Goal: Task Accomplishment & Management: Use online tool/utility

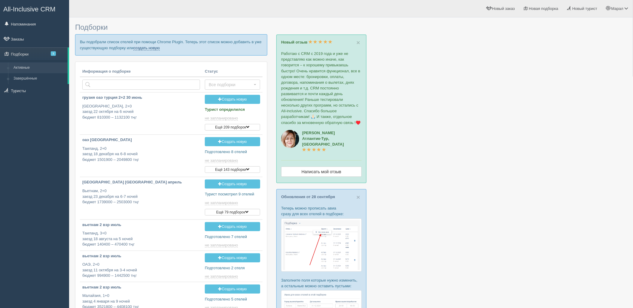
click at [146, 46] on link "создать новую" at bounding box center [146, 48] width 26 height 5
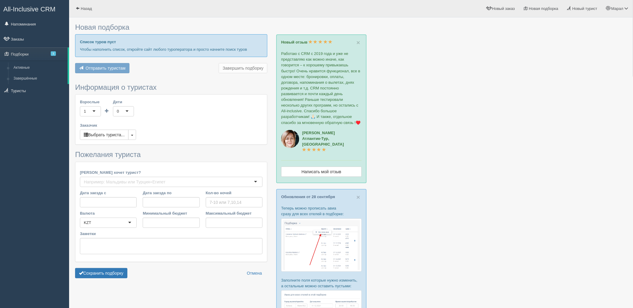
type input "6"
type input "1445400"
type input "1445500"
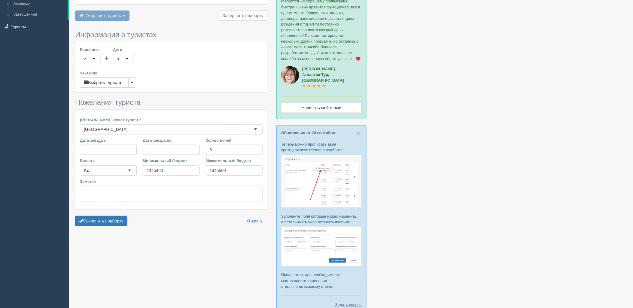
scroll to position [67, 0]
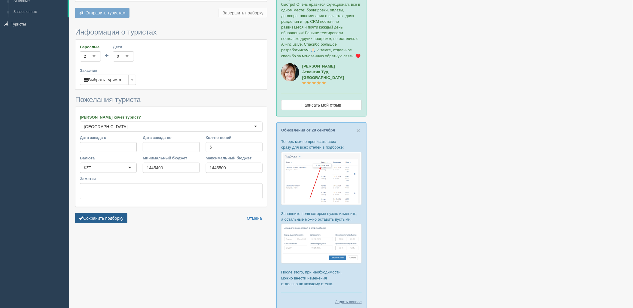
click at [99, 216] on button "Сохранить подборку" at bounding box center [101, 218] width 52 height 10
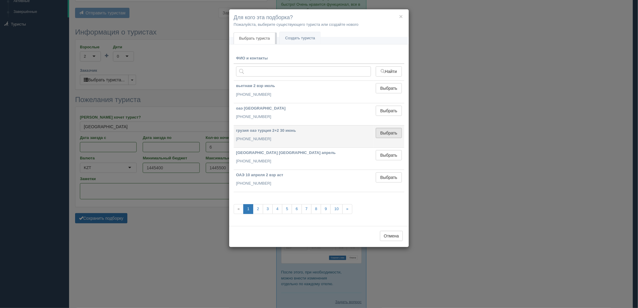
click at [390, 136] on button "Выбрать" at bounding box center [389, 133] width 26 height 10
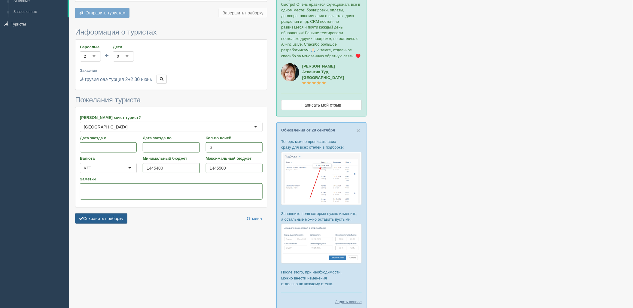
click at [113, 218] on button "Сохранить подборку" at bounding box center [101, 218] width 52 height 10
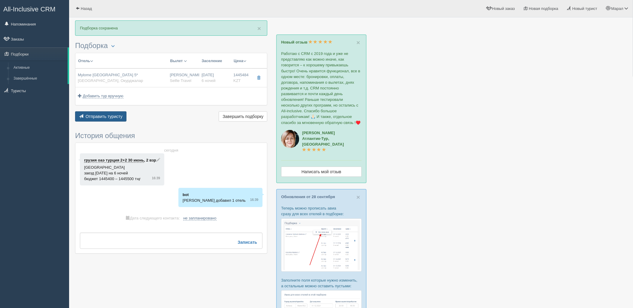
click at [101, 118] on span "Отправить туристу" at bounding box center [104, 116] width 37 height 5
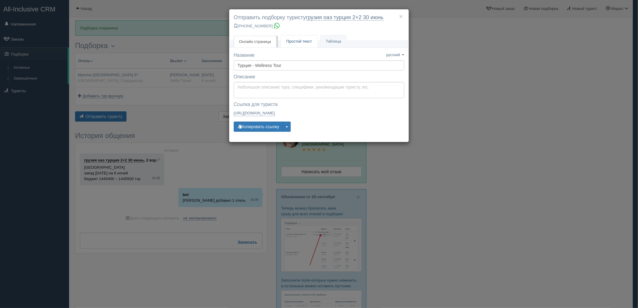
click at [310, 43] on span "Простой текст" at bounding box center [299, 41] width 26 height 5
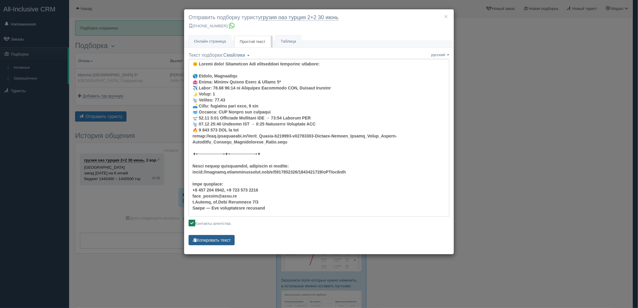
click at [218, 237] on button "Копировать текст" at bounding box center [212, 240] width 46 height 10
click at [629, 176] on div "× Отправить подборку туристу грузия оаэ турция 2+2 30 июнь +7 701 880 5580 Онла…" at bounding box center [319, 154] width 638 height 308
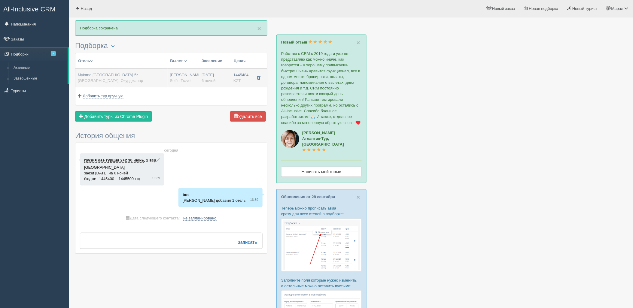
click at [262, 77] on button "button" at bounding box center [258, 78] width 10 height 9
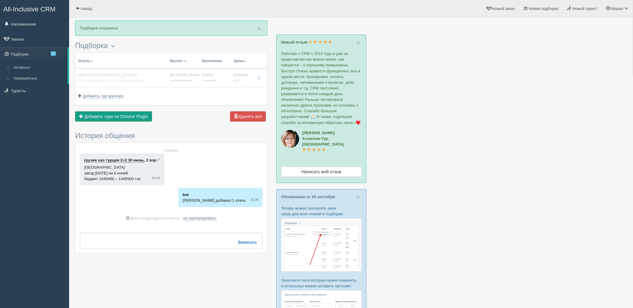
click at [140, 115] on span "Добавить туры из Chrome Plugin" at bounding box center [116, 116] width 64 height 5
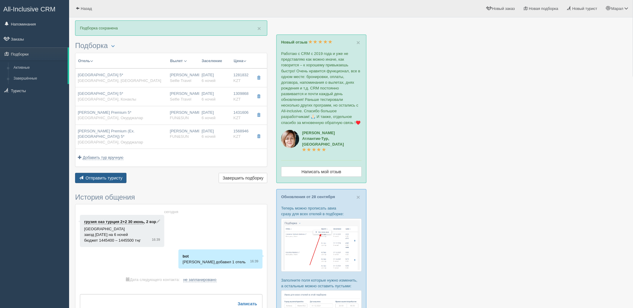
click at [112, 182] on button "Отправить туристу Отправить" at bounding box center [100, 178] width 51 height 10
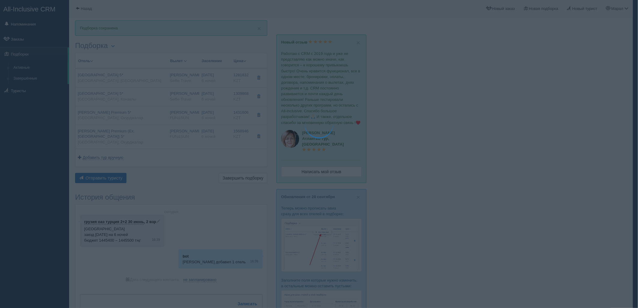
type textarea "🌞 Добрый день! Предлагаем Вам рассмотреть следующие варианты: 🌎 Турция, Инжекум…"
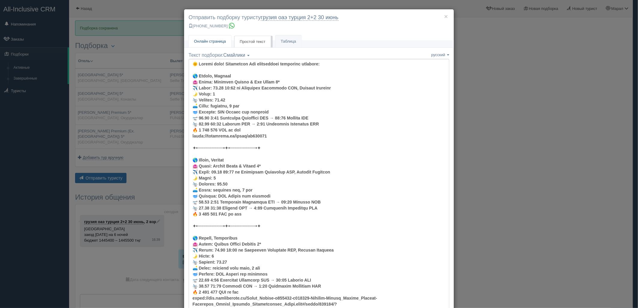
drag, startPoint x: 214, startPoint y: 40, endPoint x: 226, endPoint y: 51, distance: 16.2
click at [214, 40] on span "Онлайн страница" at bounding box center [210, 41] width 32 height 5
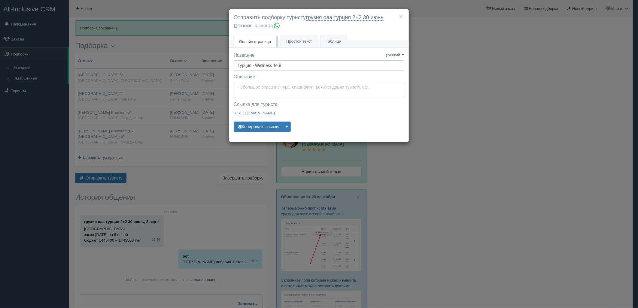
type textarea "Здравствуйте! Ниже представлены варианты туров для Вас. Для просмотра описания …"
click at [264, 92] on textarea "Здравствуйте! Ниже представлены варианты туров для Вас. Для просмотра описания …" at bounding box center [319, 90] width 171 height 16
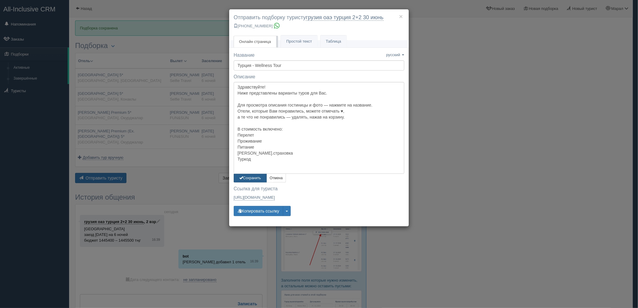
click at [236, 181] on button "Сохранить" at bounding box center [250, 178] width 33 height 9
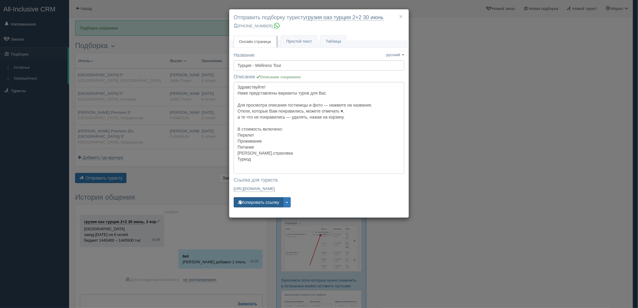
click at [254, 202] on button "Копировать ссылку" at bounding box center [259, 202] width 50 height 10
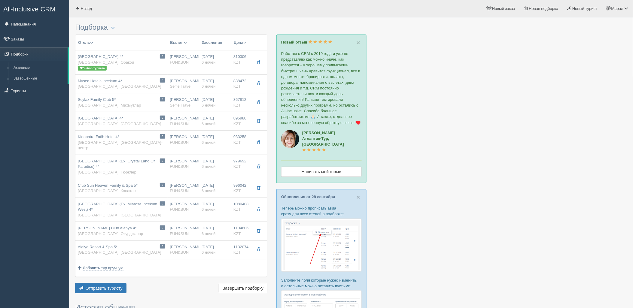
click at [536, 130] on div at bounding box center [350, 248] width 551 height 457
